Goal: Find specific page/section: Find specific page/section

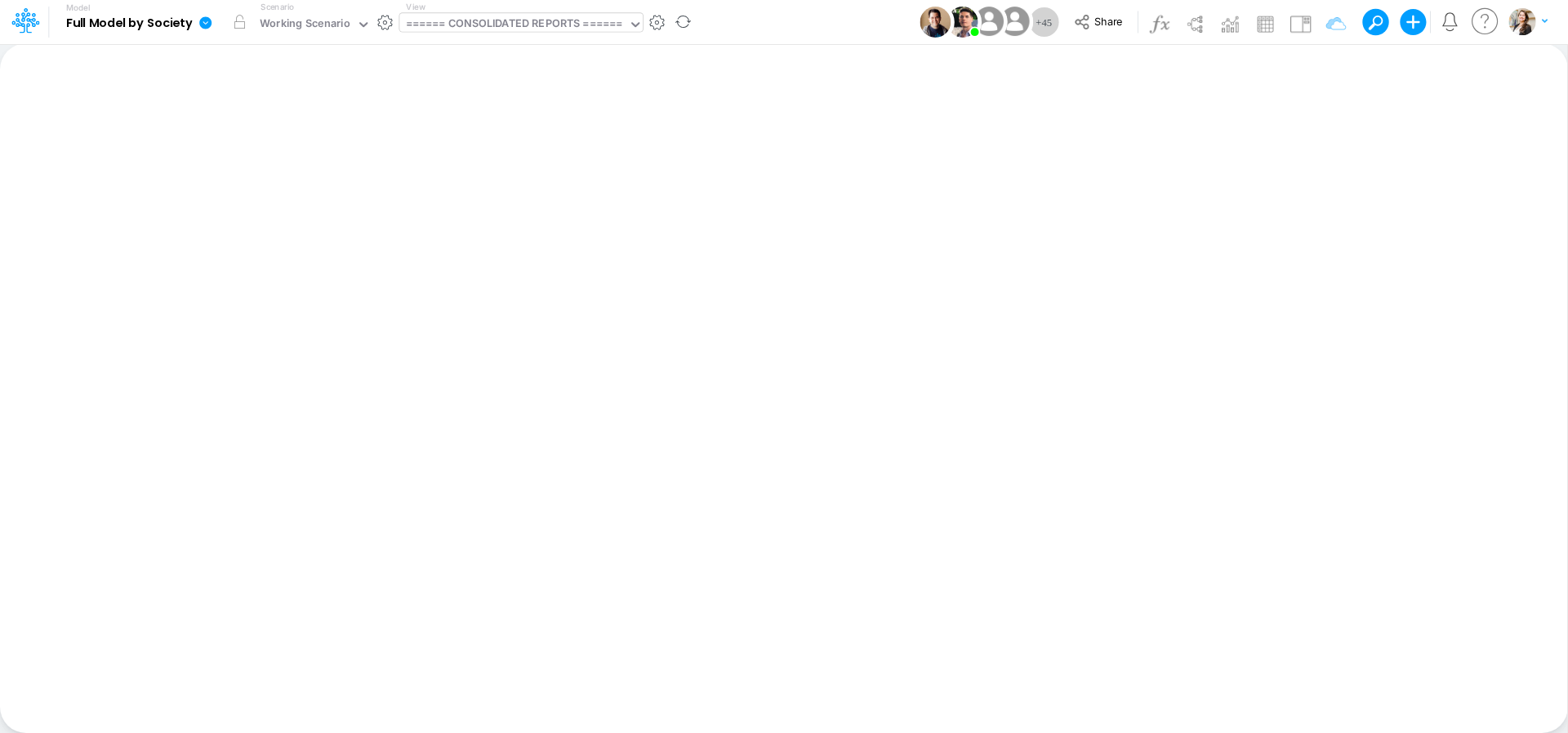
click at [518, 22] on div "====== CONSOLIDATED REPORTS ======" at bounding box center [515, 24] width 218 height 18
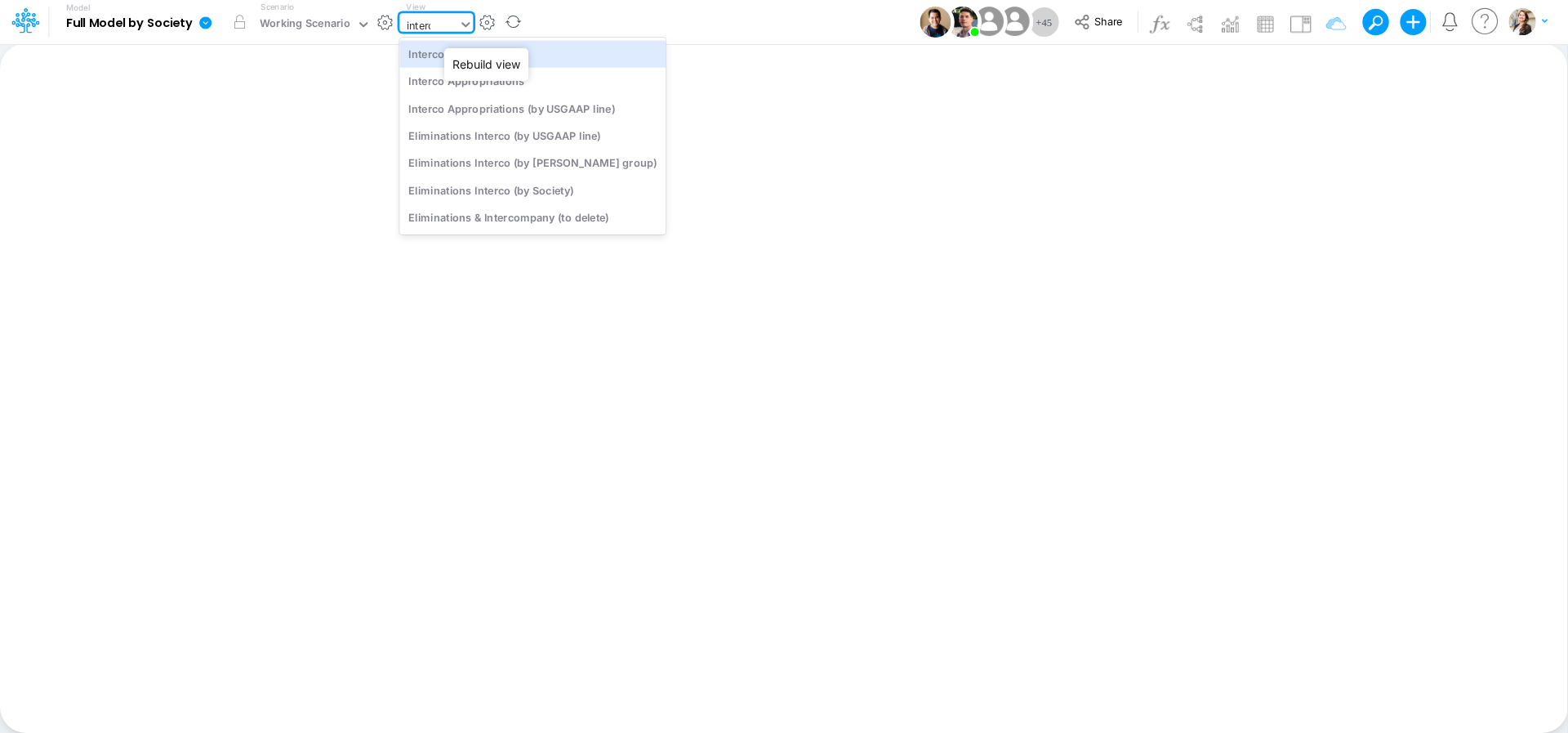
type input "interco"
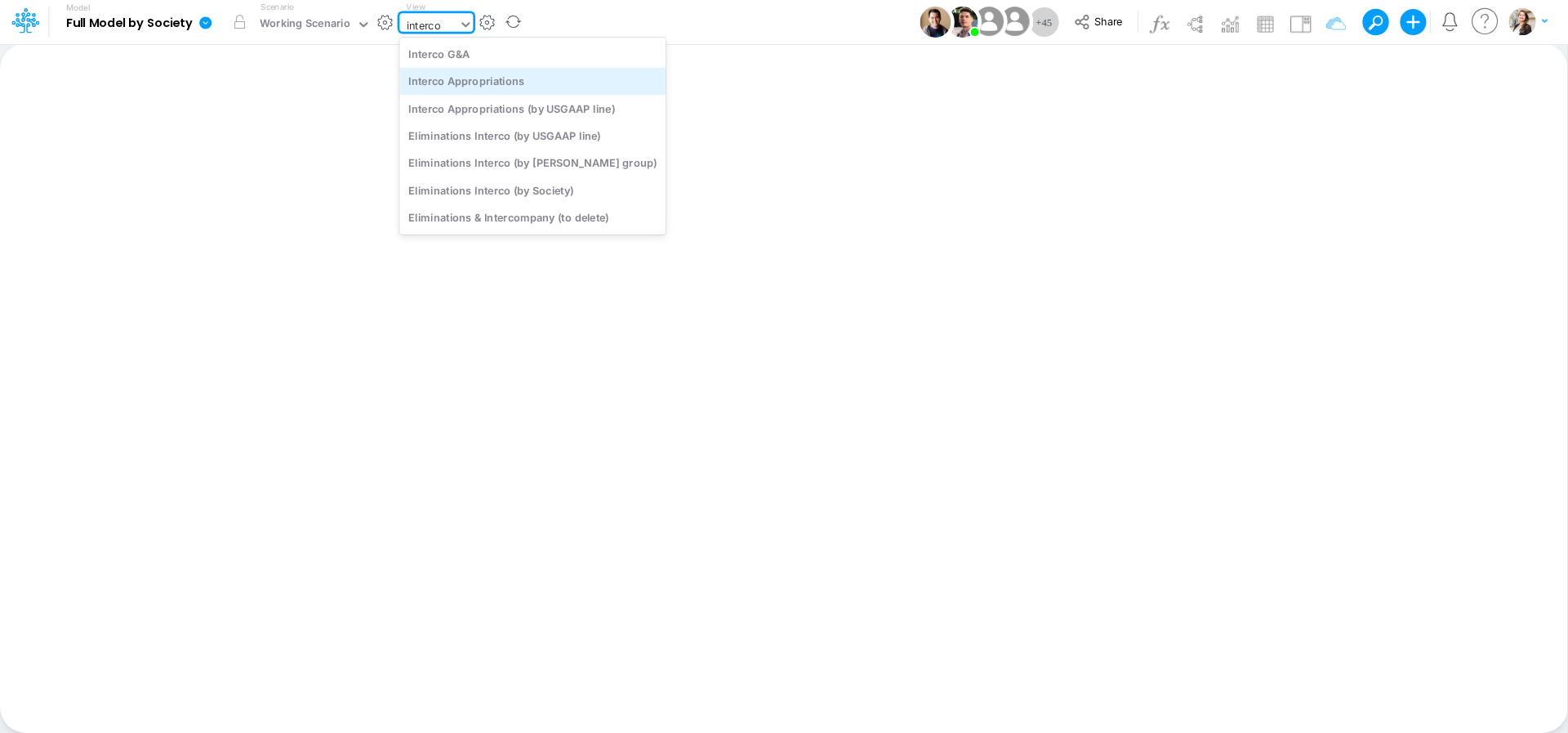
click at [483, 85] on div "Interco Appropriations" at bounding box center [532, 82] width 266 height 27
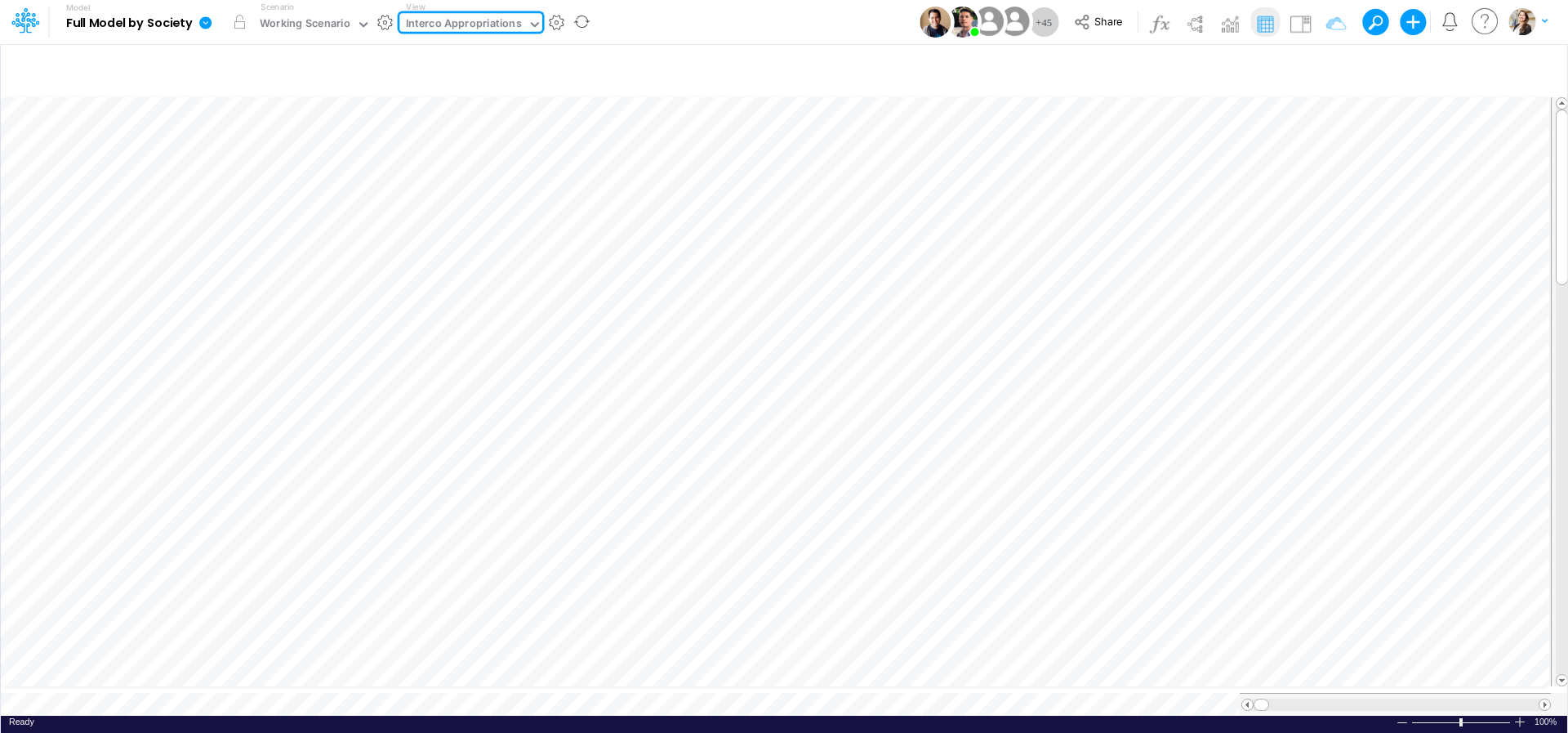
click at [460, 21] on div "Interco Appropriations" at bounding box center [463, 24] width 116 height 18
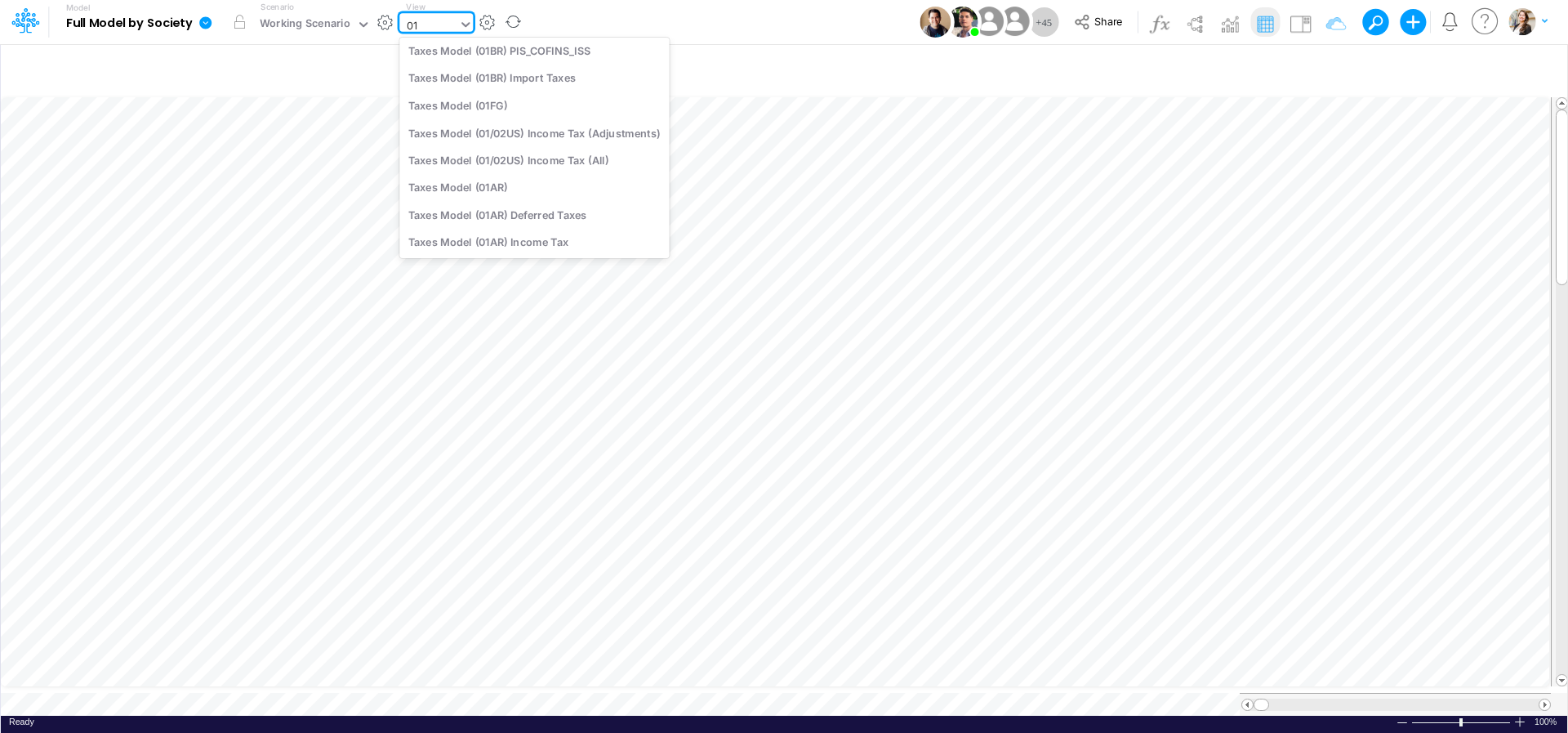
type input "0"
type input "04"
click at [448, 111] on div "BS (04BR - RP Dev)" at bounding box center [509, 108] width 221 height 27
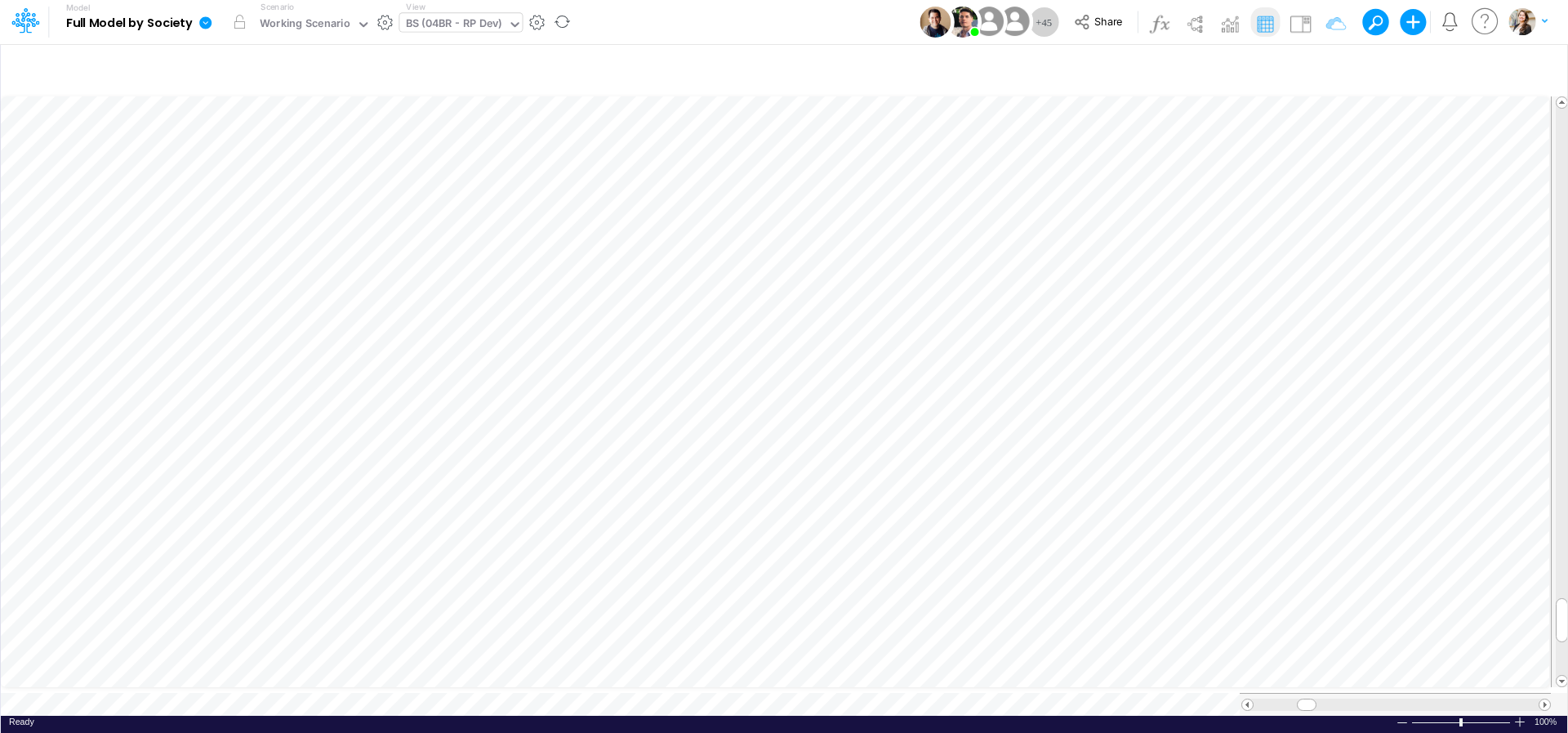
scroll to position [7, 3]
click at [1147, 474] on icon "button" at bounding box center [1135, 472] width 24 height 17
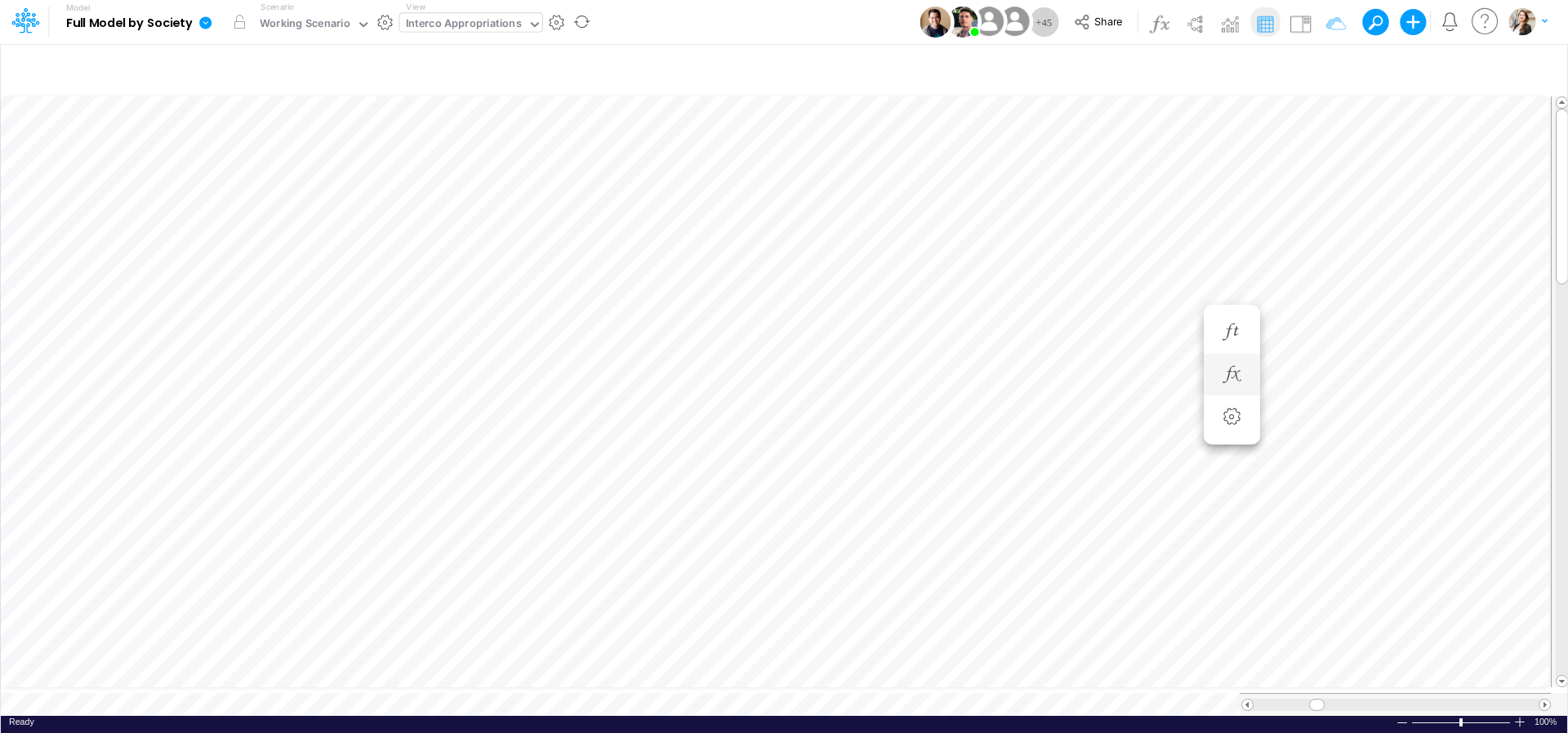
scroll to position [7, 50]
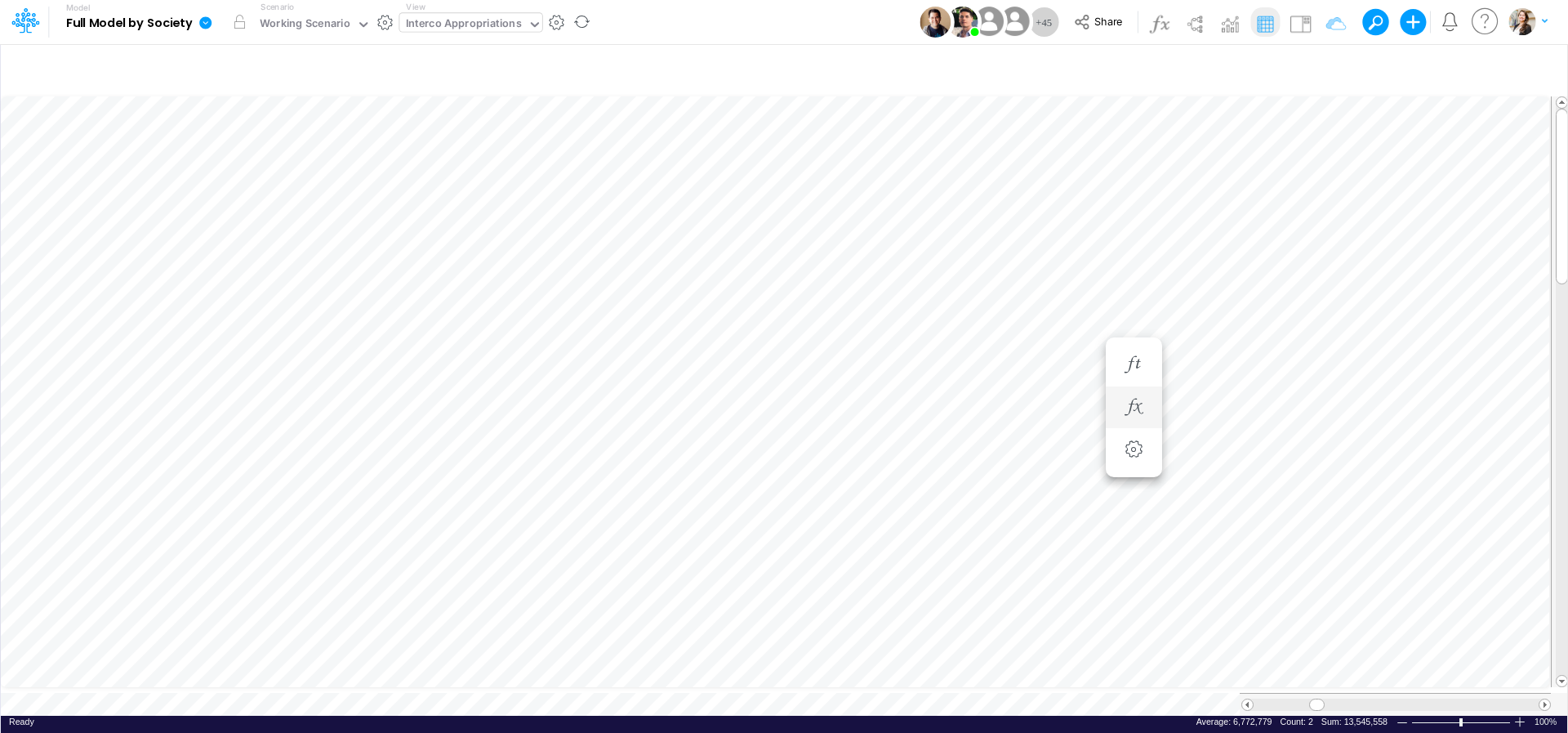
scroll to position [7, 53]
click at [1231, 412] on icon "button" at bounding box center [1231, 407] width 24 height 17
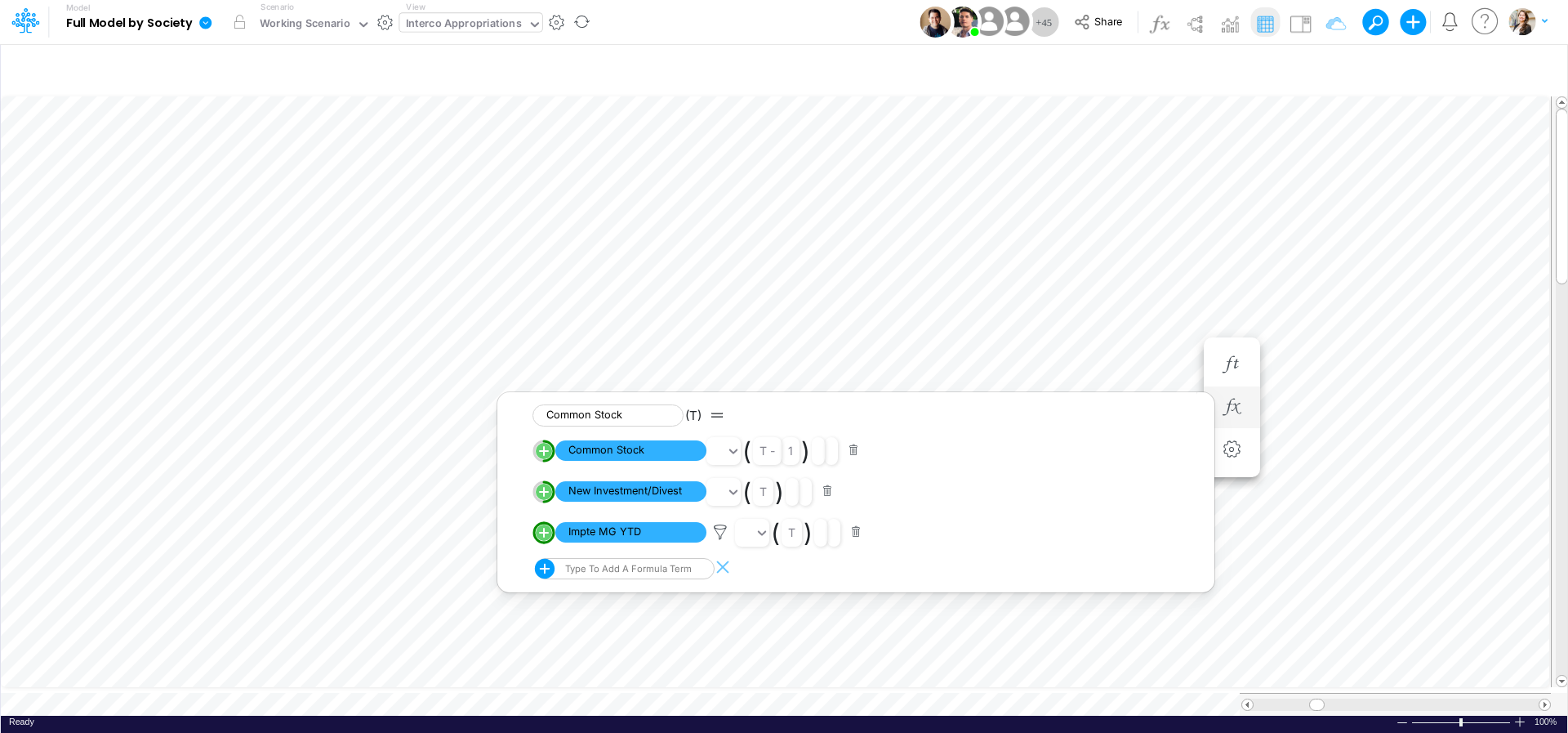
scroll to position [7, 32]
